Goal: Information Seeking & Learning: Learn about a topic

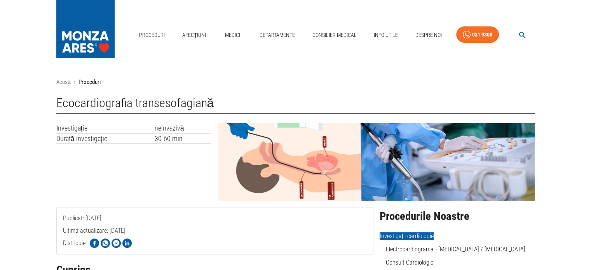
click at [310, 179] on img at bounding box center [376, 162] width 317 height 78
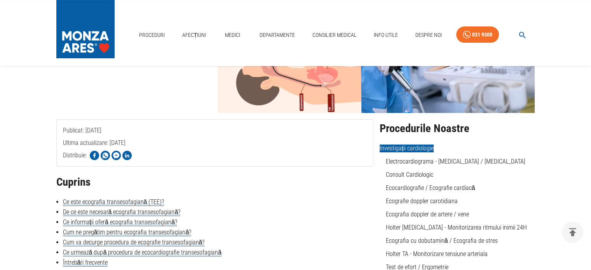
scroll to position [93, 0]
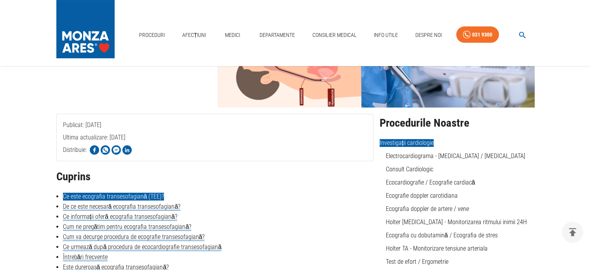
click at [96, 197] on link "Ce este ecografia transesofagiană (TEE)?" at bounding box center [113, 197] width 101 height 8
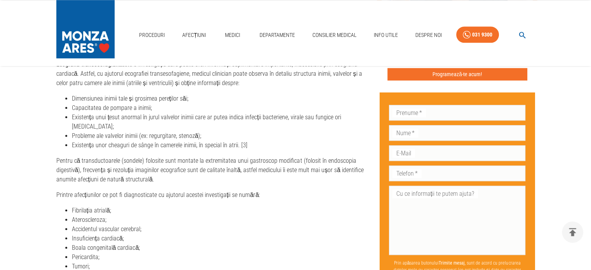
scroll to position [808, 0]
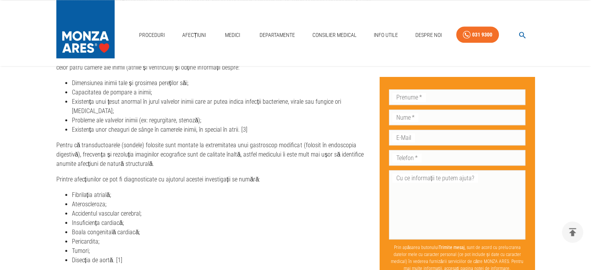
click at [113, 116] on li "Probleme ale valvelor inimii (ex: regurgitare, stenoză);" at bounding box center [222, 120] width 301 height 9
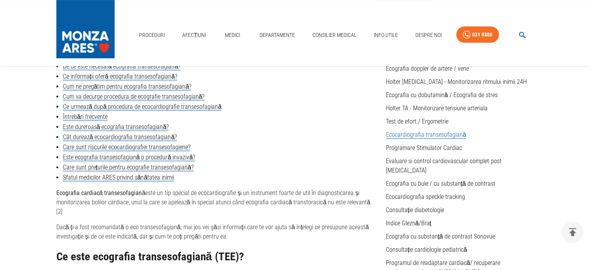
scroll to position [249, 0]
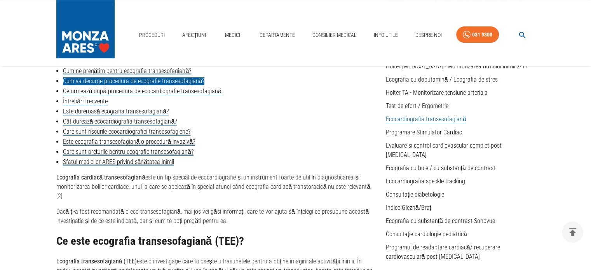
click at [99, 80] on link "Cum va decurge procedura de ecografie transesofagiană?" at bounding box center [134, 81] width 142 height 8
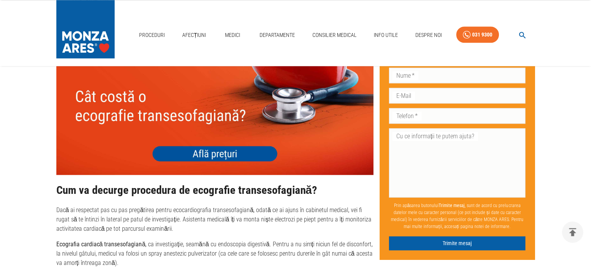
scroll to position [1038, 0]
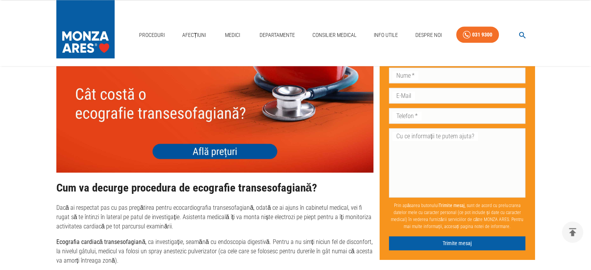
click at [219, 141] on img at bounding box center [214, 109] width 317 height 127
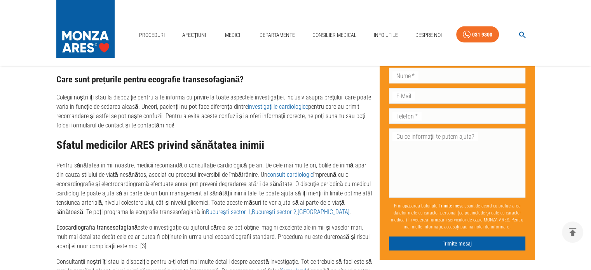
scroll to position [1784, 0]
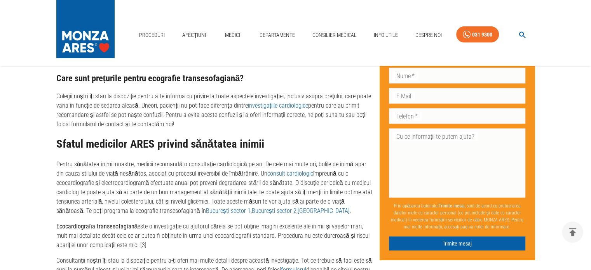
click at [260, 102] on link "investigațiile cardiologice" at bounding box center [278, 105] width 60 height 7
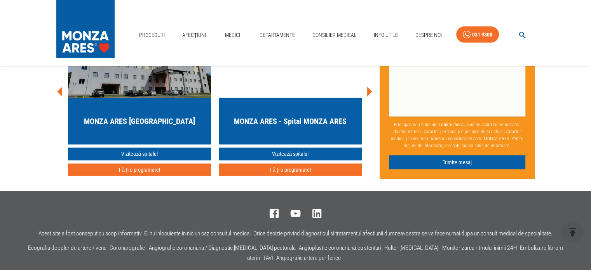
scroll to position [2333, 0]
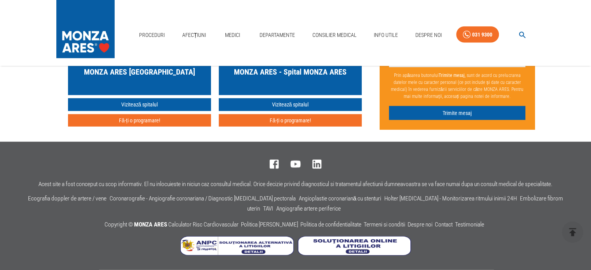
scroll to position [93, 0]
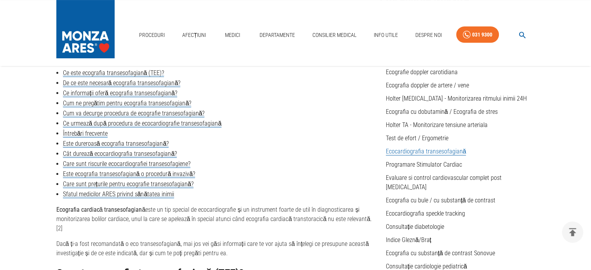
scroll to position [202, 0]
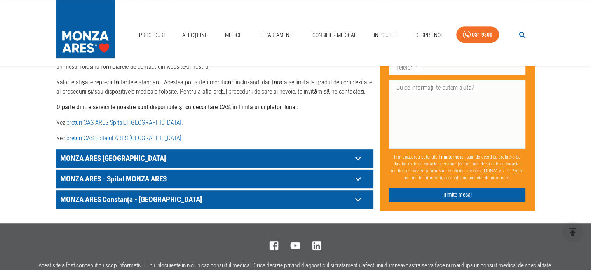
scroll to position [409, 0]
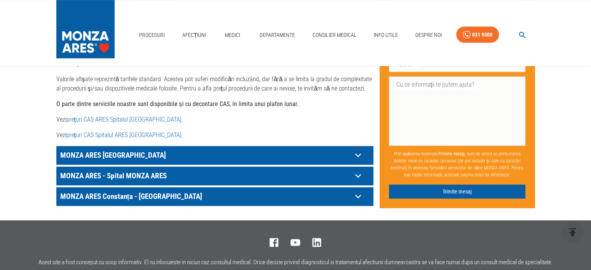
click at [357, 149] on icon at bounding box center [358, 155] width 12 height 12
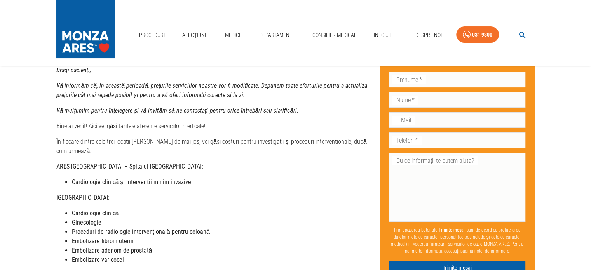
scroll to position [0, 0]
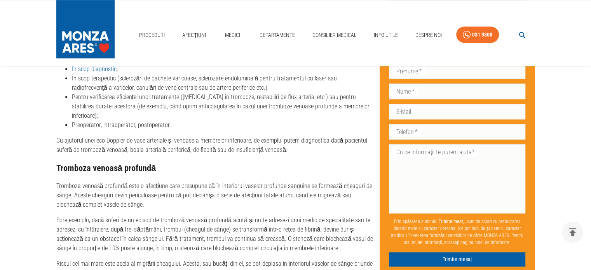
scroll to position [855, 0]
